Goal: Navigation & Orientation: Find specific page/section

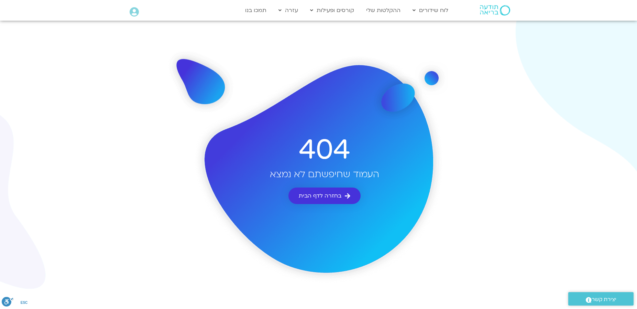
click at [321, 198] on span "בחזרה לדף הבית" at bounding box center [320, 196] width 43 height 6
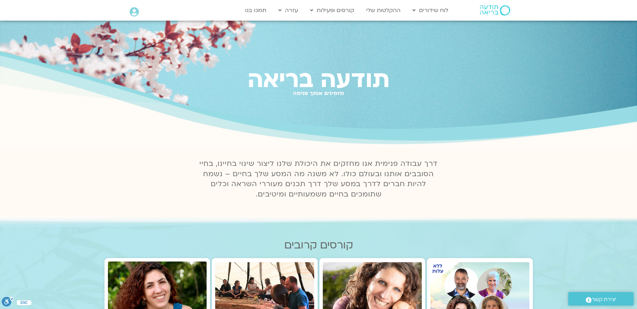
click at [136, 9] on icon at bounding box center [134, 12] width 9 height 10
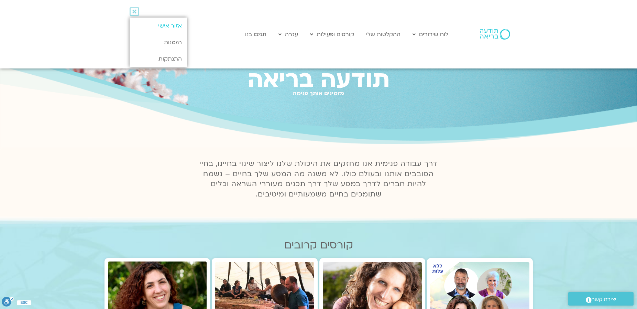
click at [176, 25] on link "אזור אישי" at bounding box center [158, 26] width 57 height 17
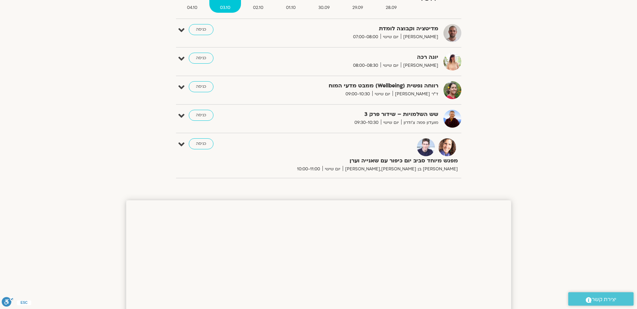
scroll to position [73, 0]
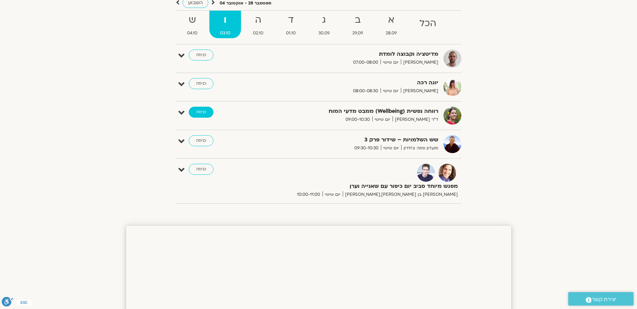
click at [198, 114] on link "כניסה" at bounding box center [201, 112] width 25 height 11
